Goal: Obtain resource: Obtain resource

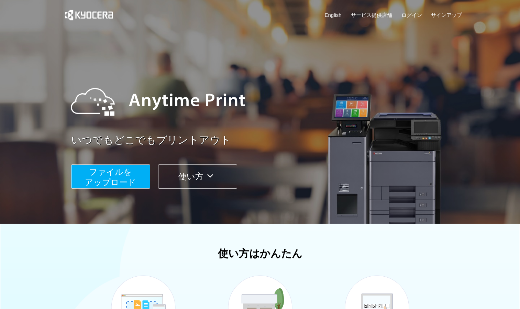
click at [123, 181] on span "ファイルを ​​アップロード" at bounding box center [110, 177] width 51 height 20
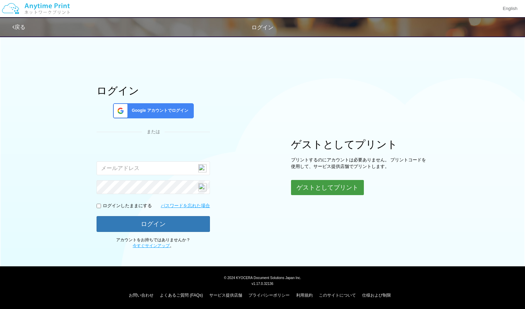
click at [302, 191] on button "ゲストとしてプリント" at bounding box center [327, 187] width 73 height 15
click at [306, 187] on button "ゲストとしてプリント" at bounding box center [327, 187] width 73 height 15
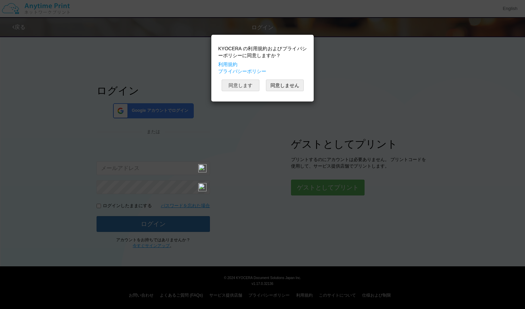
click at [242, 86] on button "同意します" at bounding box center [241, 85] width 38 height 12
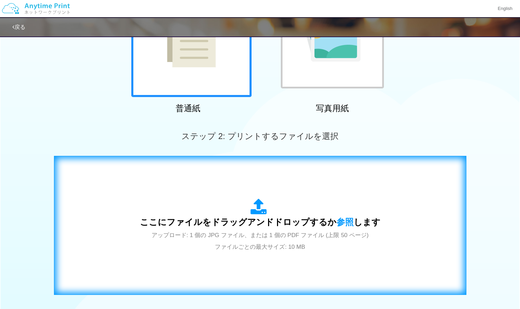
scroll to position [172, 0]
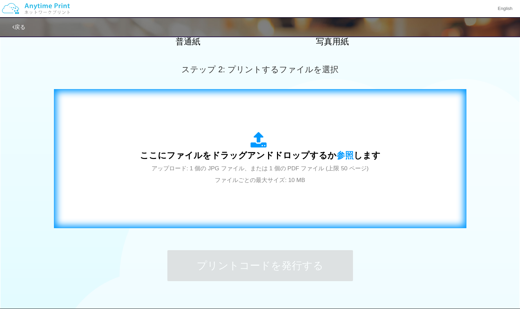
click at [259, 158] on span "ここにファイルをドラッグアンドドロップするか 参照 します" at bounding box center [260, 155] width 241 height 10
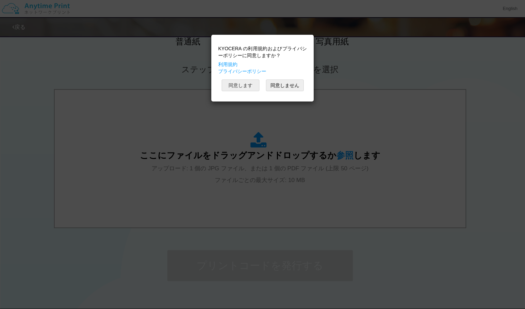
click at [247, 86] on button "同意します" at bounding box center [241, 85] width 38 height 12
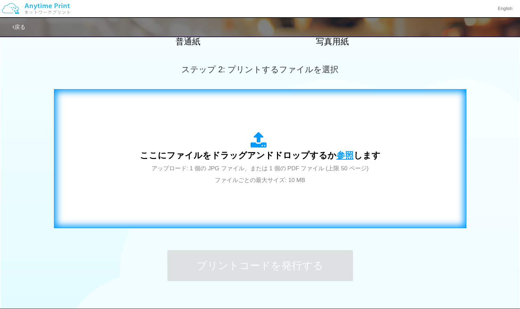
click at [337, 153] on span "参照" at bounding box center [345, 155] width 17 height 10
click at [346, 147] on div "ここにファイルをドラッグアンドドロップするか 参照 します アップロード: 1 個の JPG ファイル、または 1 個の PDF ファイル (上限 50 ペー…" at bounding box center [260, 159] width 241 height 54
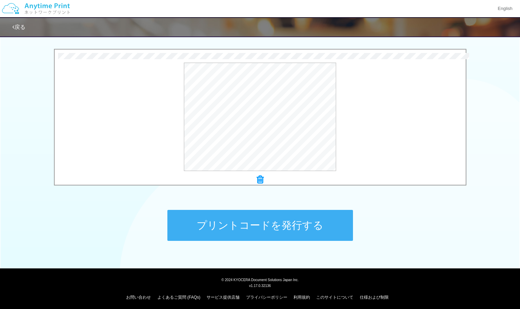
scroll to position [214, 0]
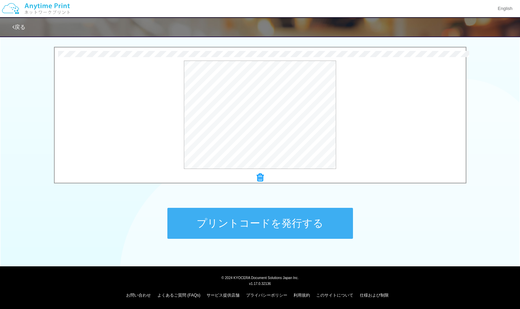
click at [315, 224] on button "プリントコードを発行する" at bounding box center [260, 223] width 186 height 31
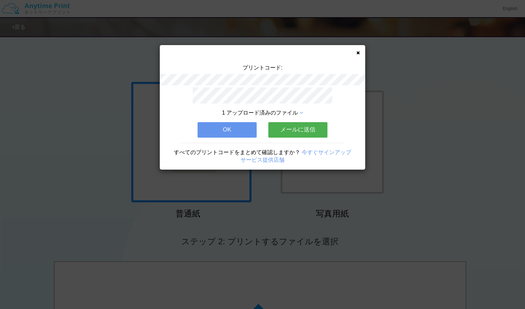
click at [361, 52] on div "プリントコード: 1 アップロード済みのファイル OK メールに送信 すべてのプリントコードをまとめて確認しますか？ 今すぐサインアップ サービス提供店舗" at bounding box center [263, 107] width 206 height 124
click at [238, 126] on button "OK" at bounding box center [227, 129] width 59 height 15
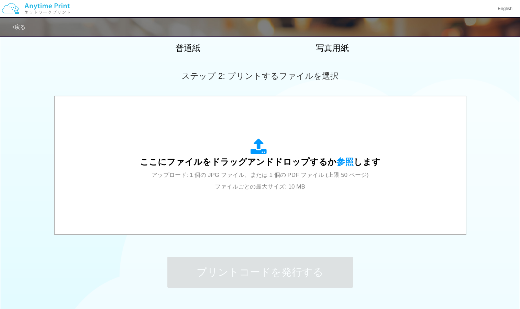
scroll to position [172, 0]
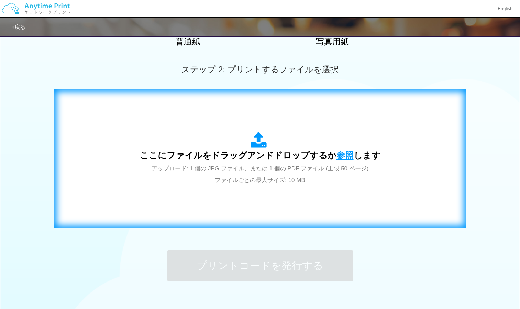
click at [337, 154] on span "参照" at bounding box center [345, 155] width 17 height 10
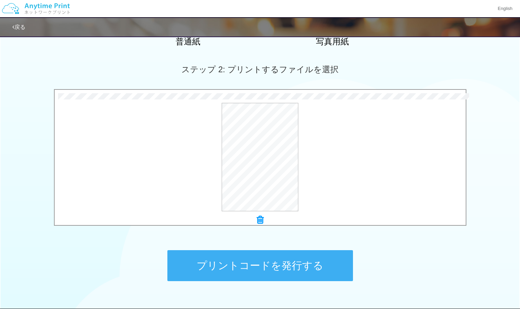
click at [270, 255] on button "プリントコードを発行する" at bounding box center [260, 265] width 186 height 31
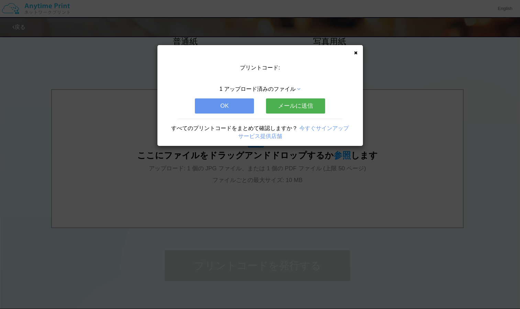
scroll to position [0, 0]
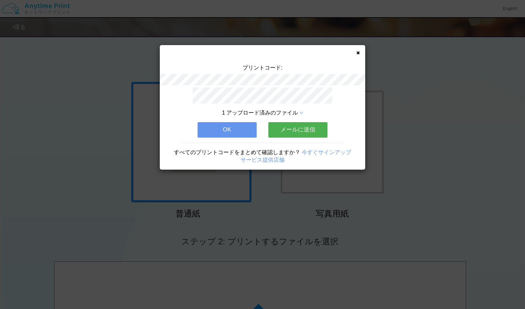
click at [234, 123] on button "OK" at bounding box center [227, 129] width 59 height 15
